Goal: Task Accomplishment & Management: Manage account settings

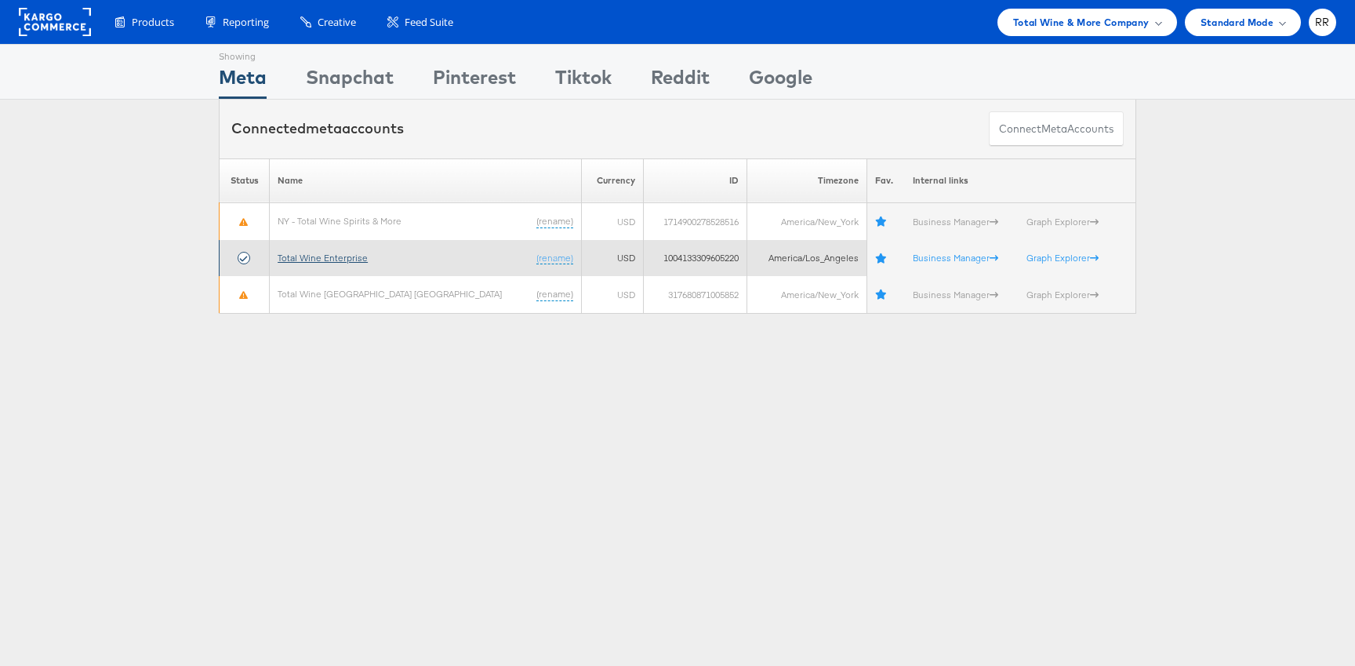
click at [349, 260] on link "Total Wine Enterprise" at bounding box center [323, 258] width 90 height 12
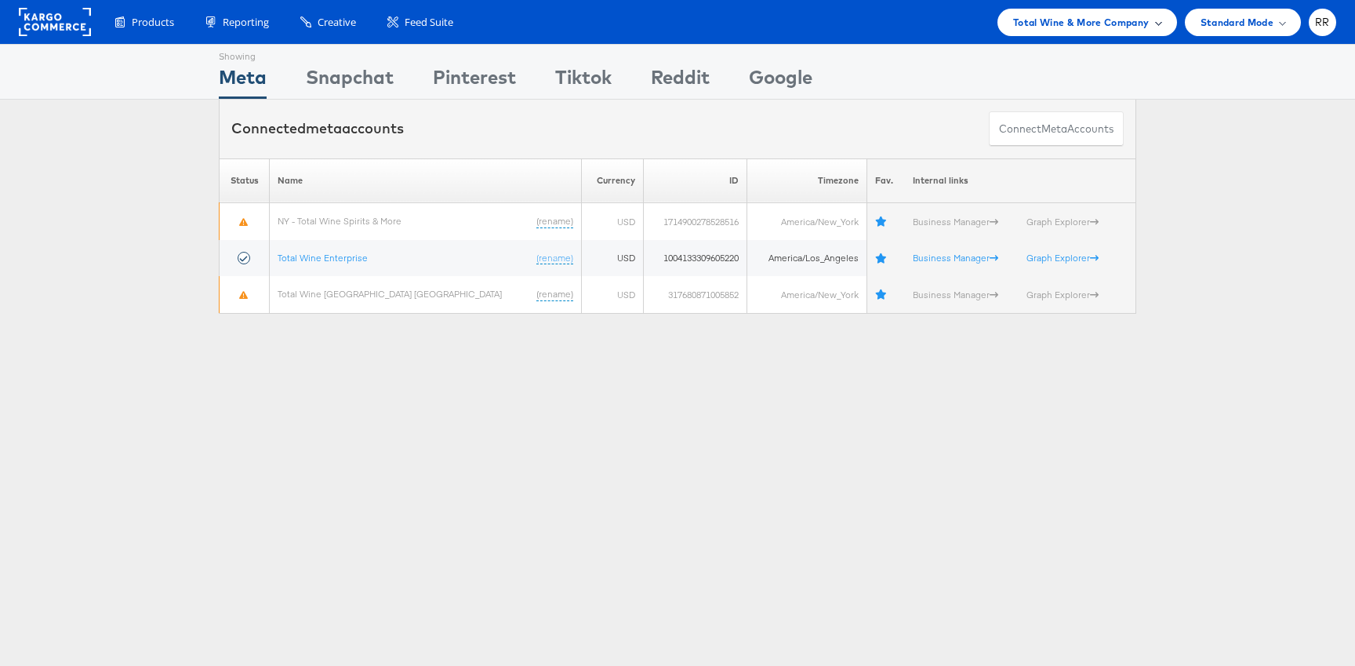
click at [1106, 15] on span "Total Wine & More Company" at bounding box center [1081, 22] width 136 height 16
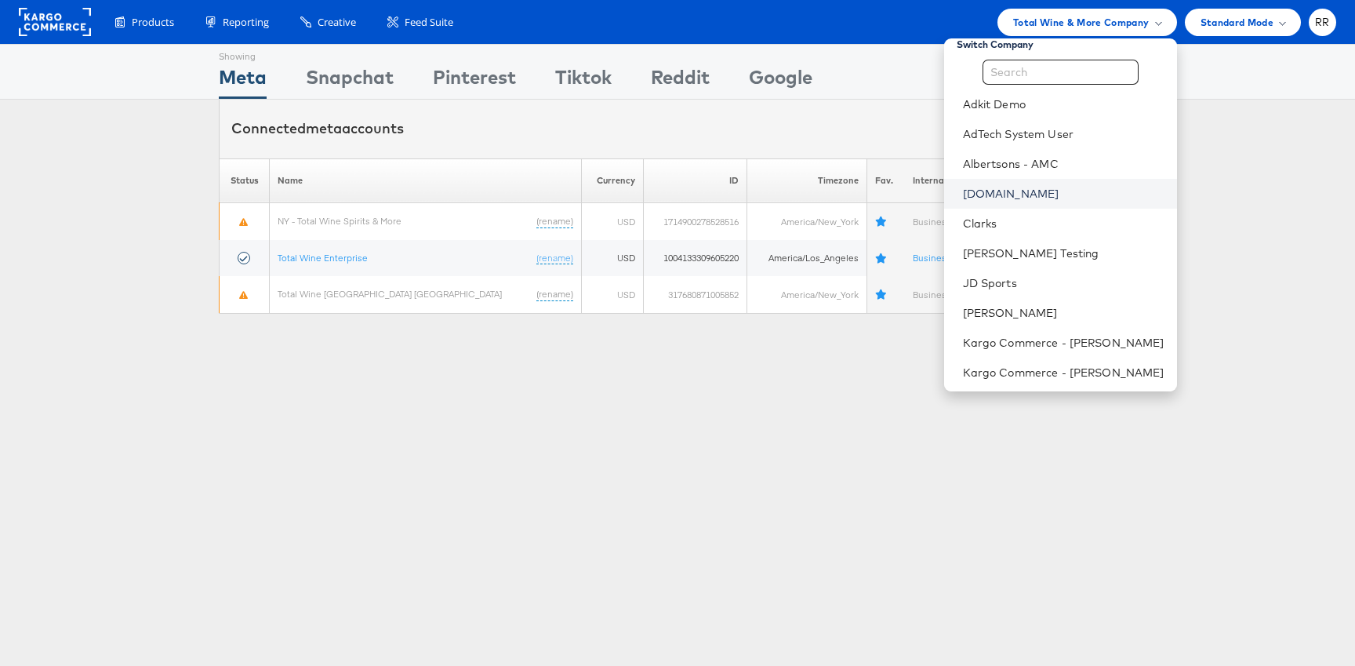
scroll to position [12, 0]
click at [1080, 245] on li "[PERSON_NAME] Testing" at bounding box center [1060, 255] width 233 height 30
click at [1075, 256] on link "[PERSON_NAME] Testing" at bounding box center [1064, 255] width 202 height 16
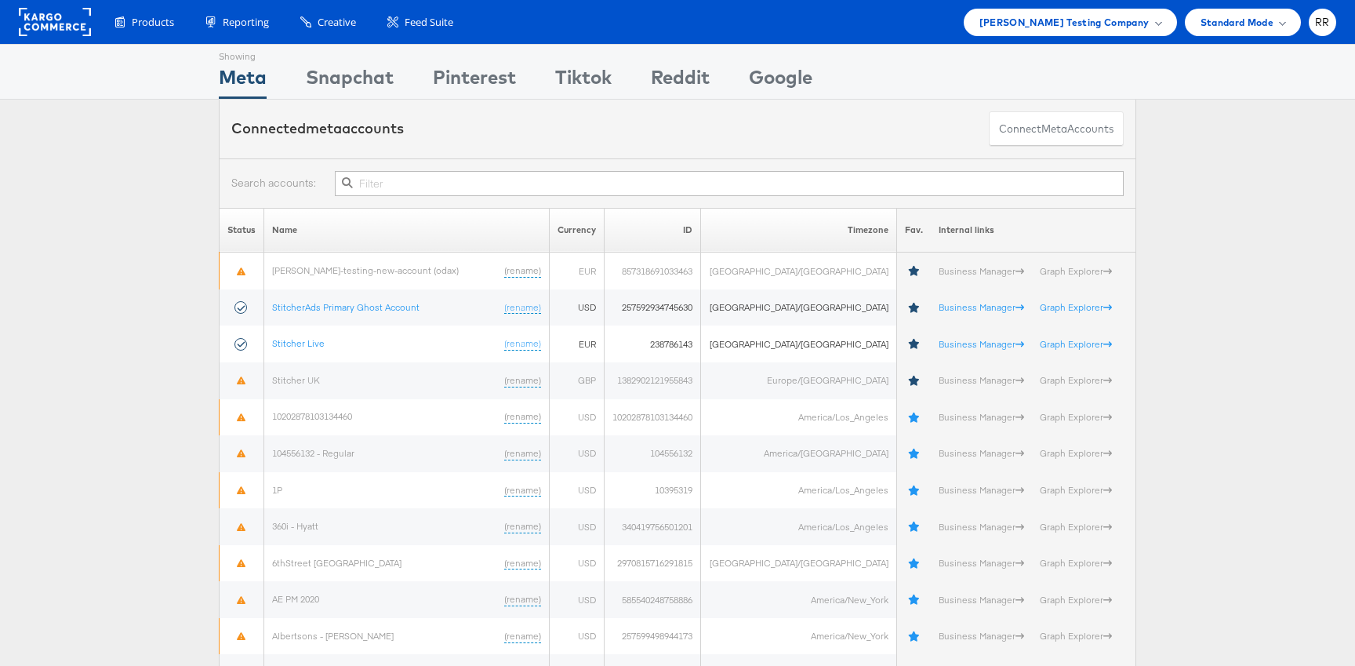
scroll to position [20, 0]
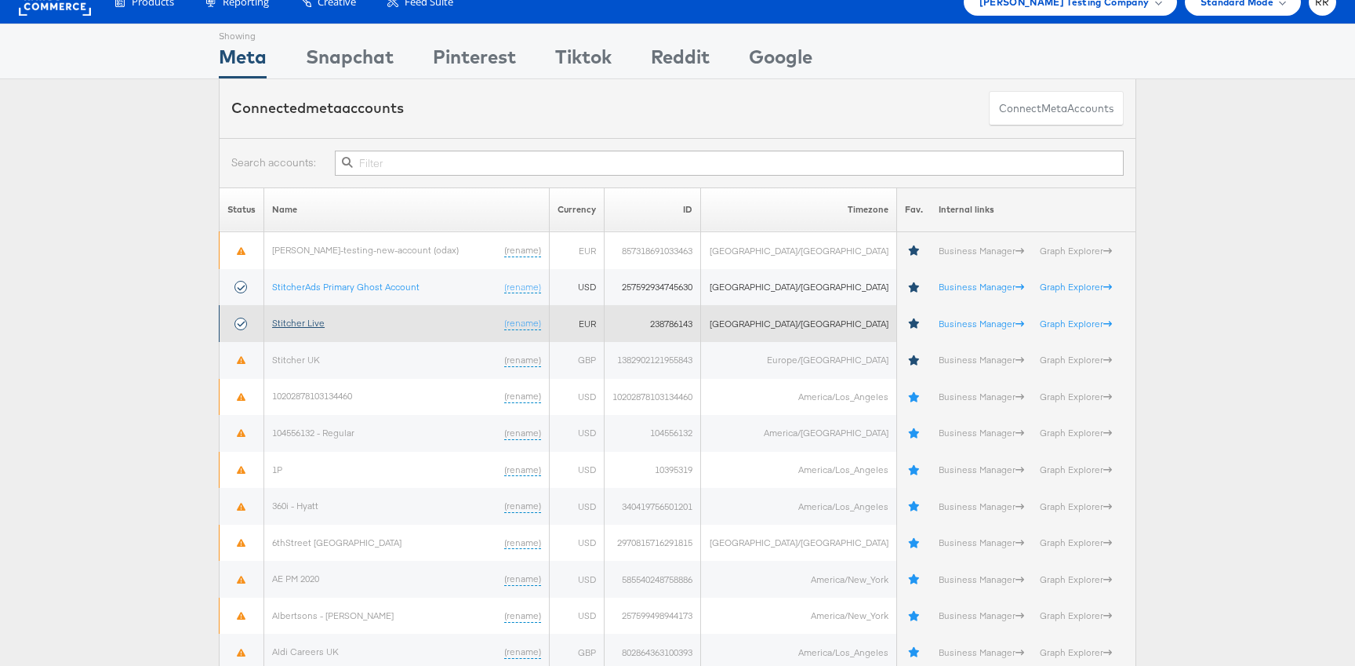
click at [314, 325] on link "Stitcher Live" at bounding box center [298, 323] width 53 height 12
